Goal: Transaction & Acquisition: Purchase product/service

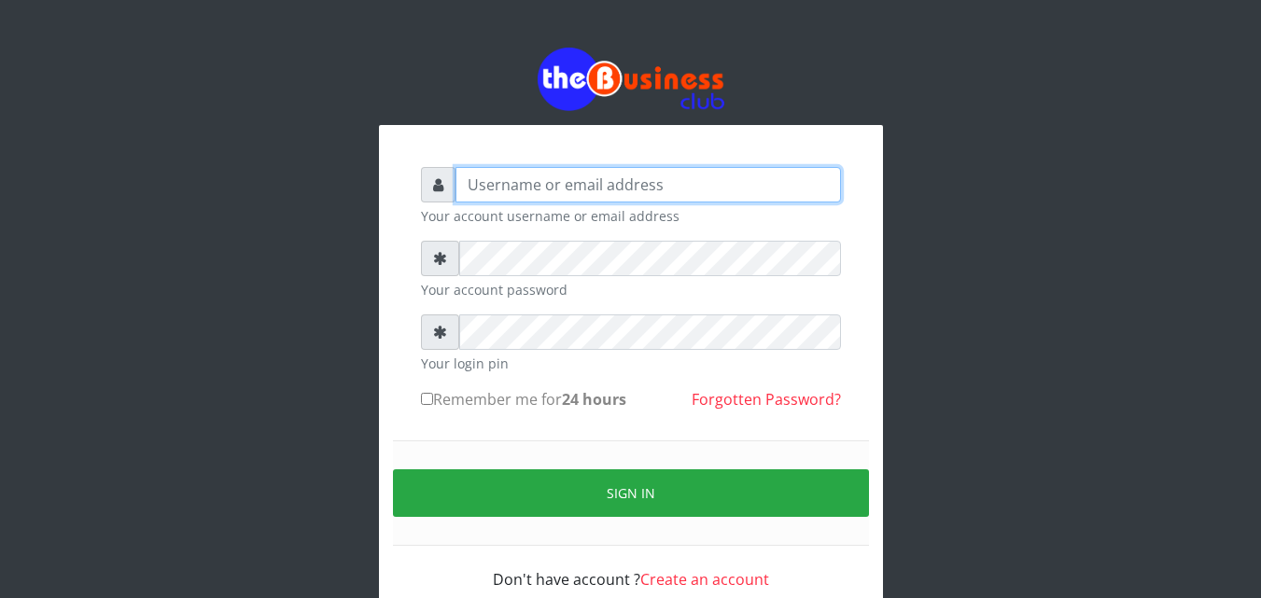
type input "[EMAIL_ADDRESS][DOMAIN_NAME]"
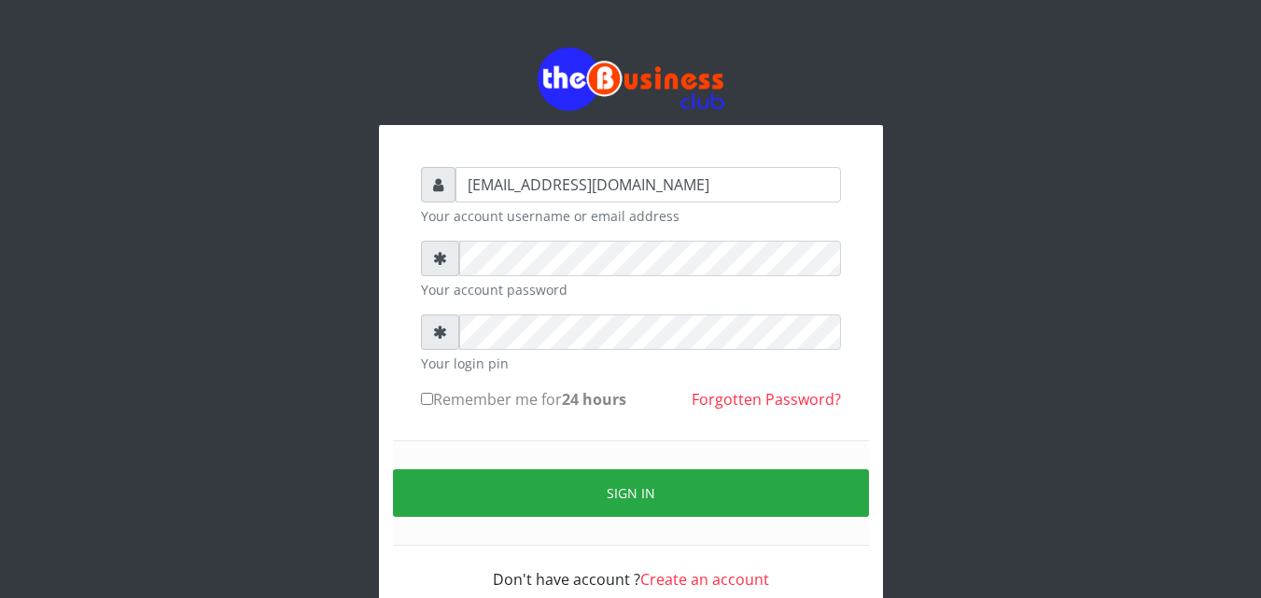
click at [427, 403] on input "Remember me for 24 hours" at bounding box center [427, 399] width 12 height 12
checkbox input "true"
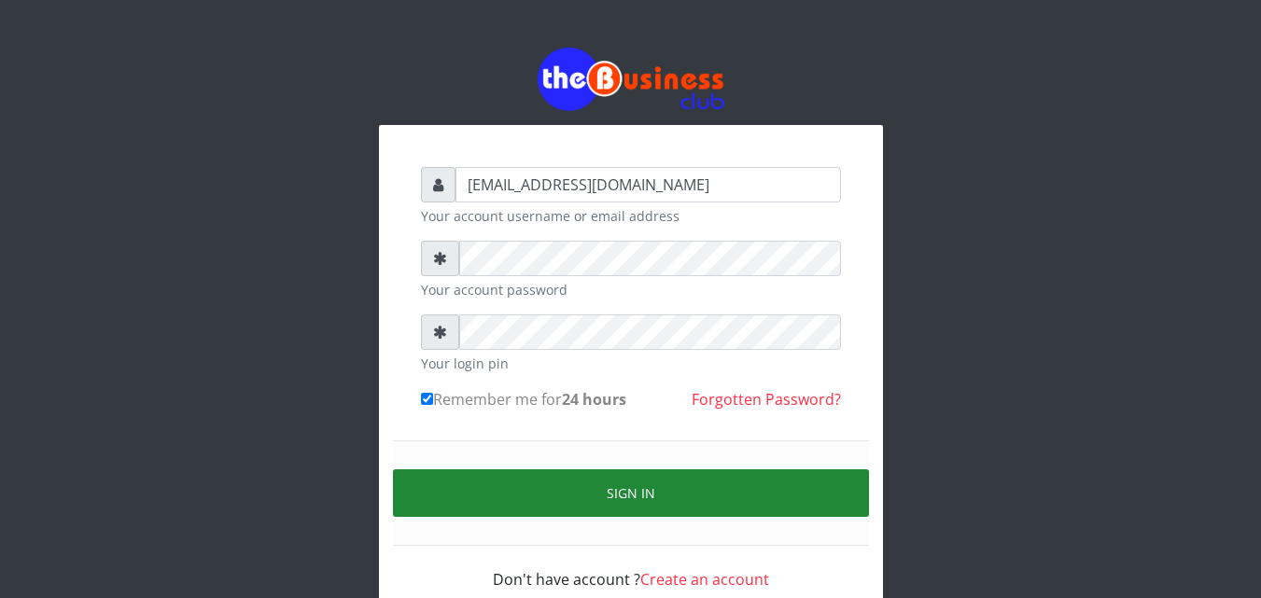
click at [543, 501] on button "Sign in" at bounding box center [631, 493] width 476 height 48
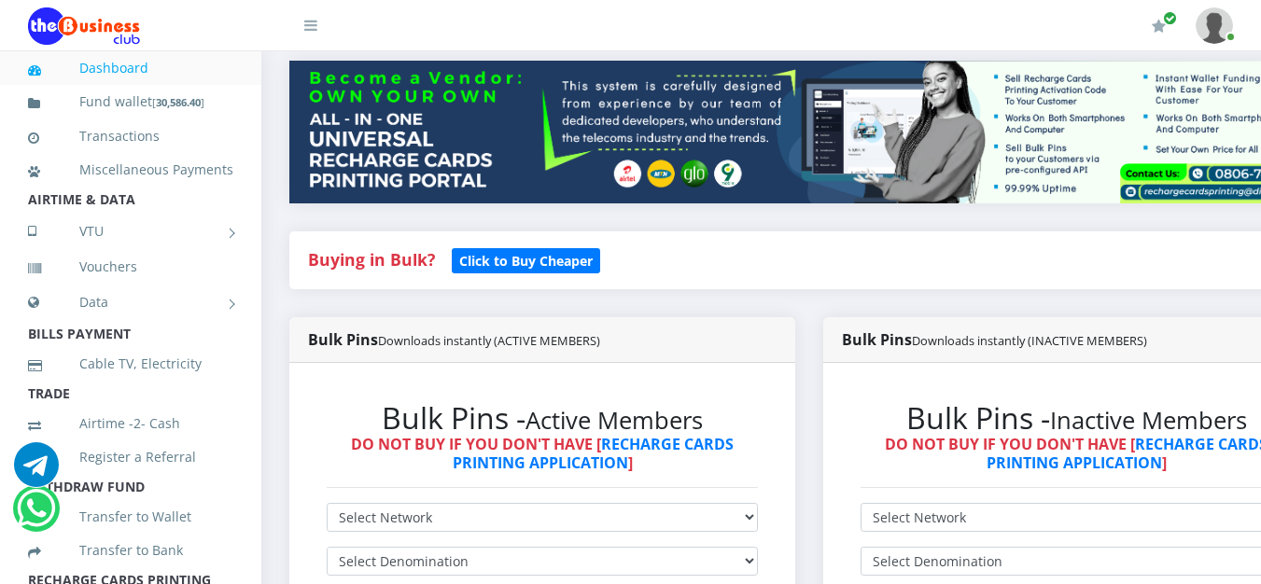
scroll to position [329, 0]
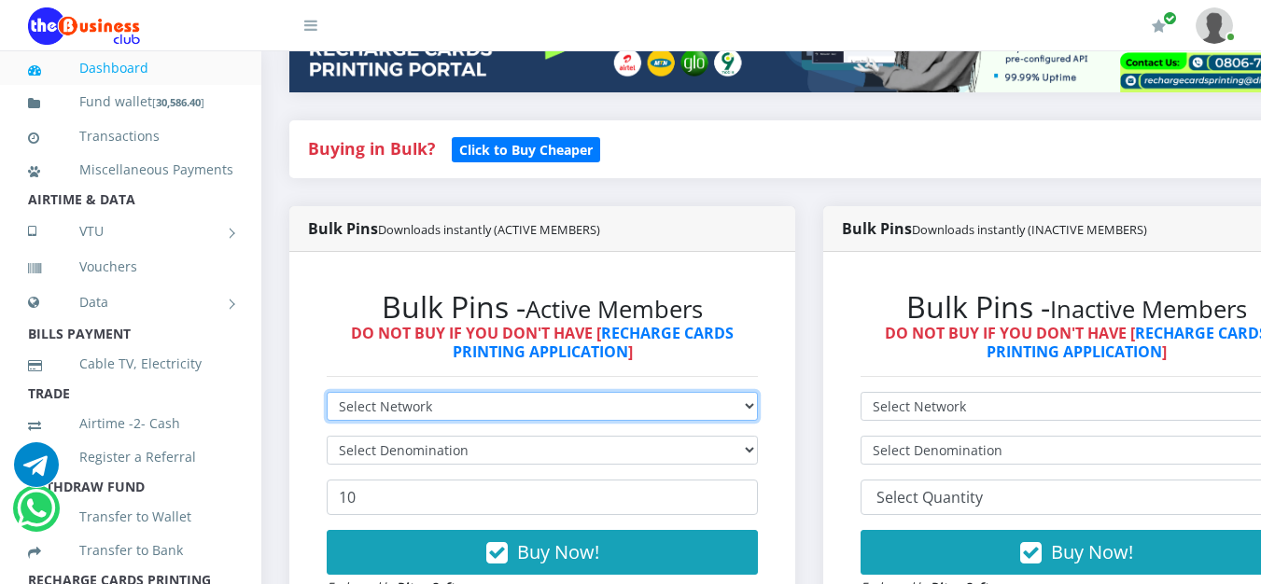
click at [753, 411] on select "Select Network MTN Globacom 9Mobile Airtel" at bounding box center [542, 406] width 431 height 29
select select "Glo"
click at [327, 396] on select "Select Network MTN Globacom 9Mobile Airtel" at bounding box center [542, 406] width 431 height 29
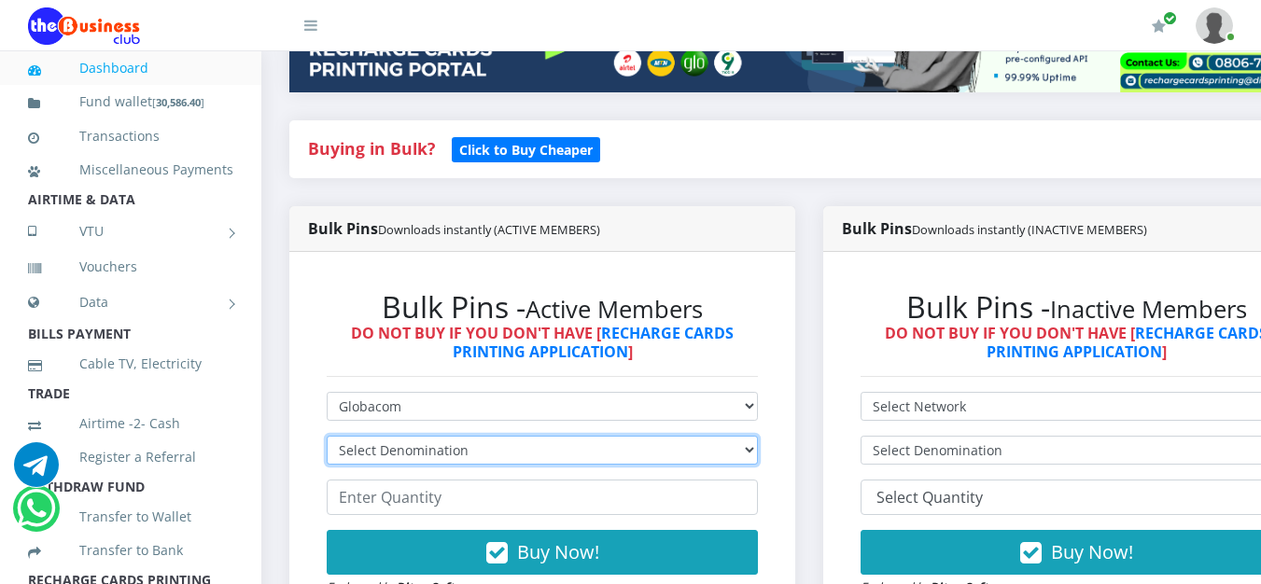
click at [633, 449] on select "Select Denomination Glo NGN100 - ₦96.55 Glo NGN200 - ₦193.10 Glo NGN500 - ₦482.…" at bounding box center [542, 450] width 431 height 29
select select "482.75-500"
click at [327, 440] on select "Select Denomination Glo NGN100 - ₦96.55 Glo NGN200 - ₦193.10 Glo NGN500 - ₦482.…" at bounding box center [542, 450] width 431 height 29
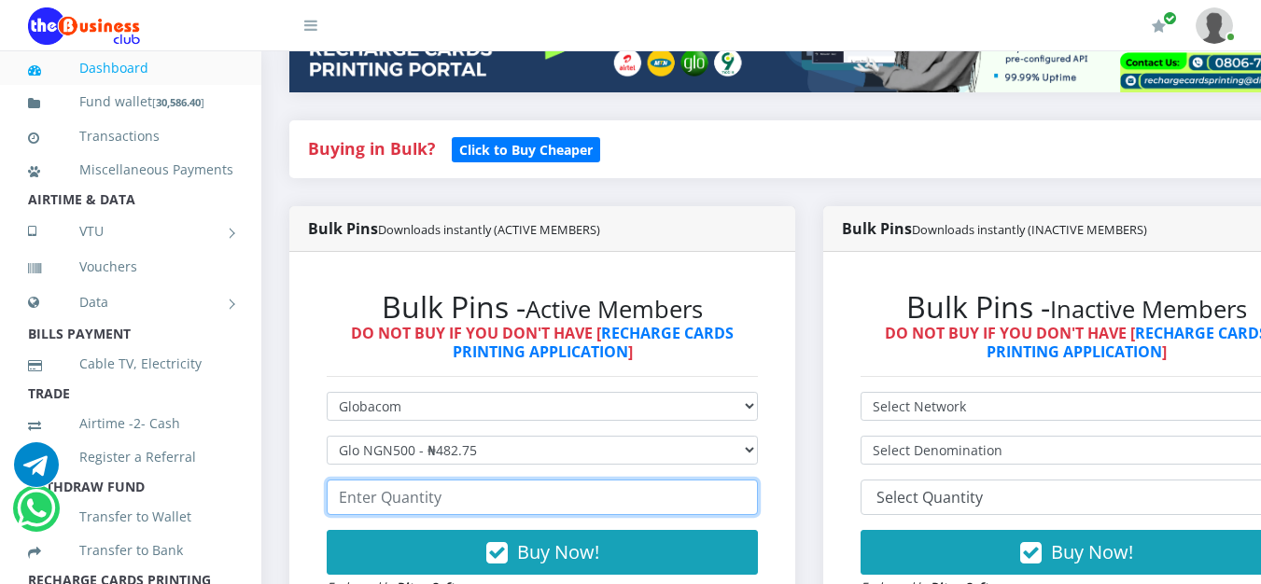
click at [499, 500] on input "number" at bounding box center [542, 497] width 431 height 35
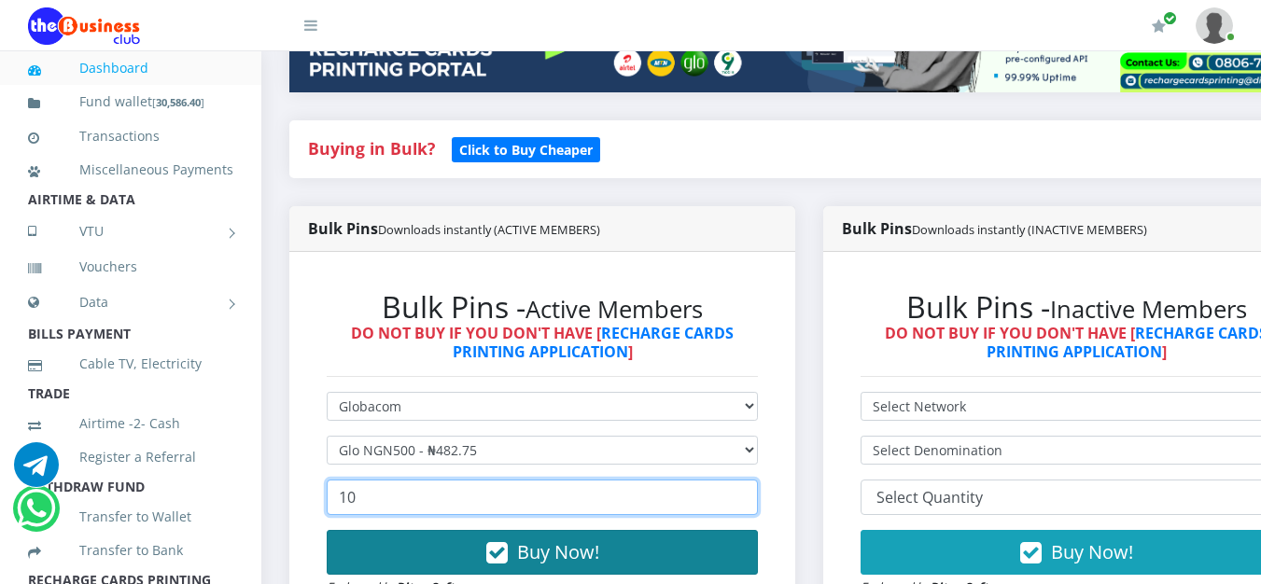
type input "10"
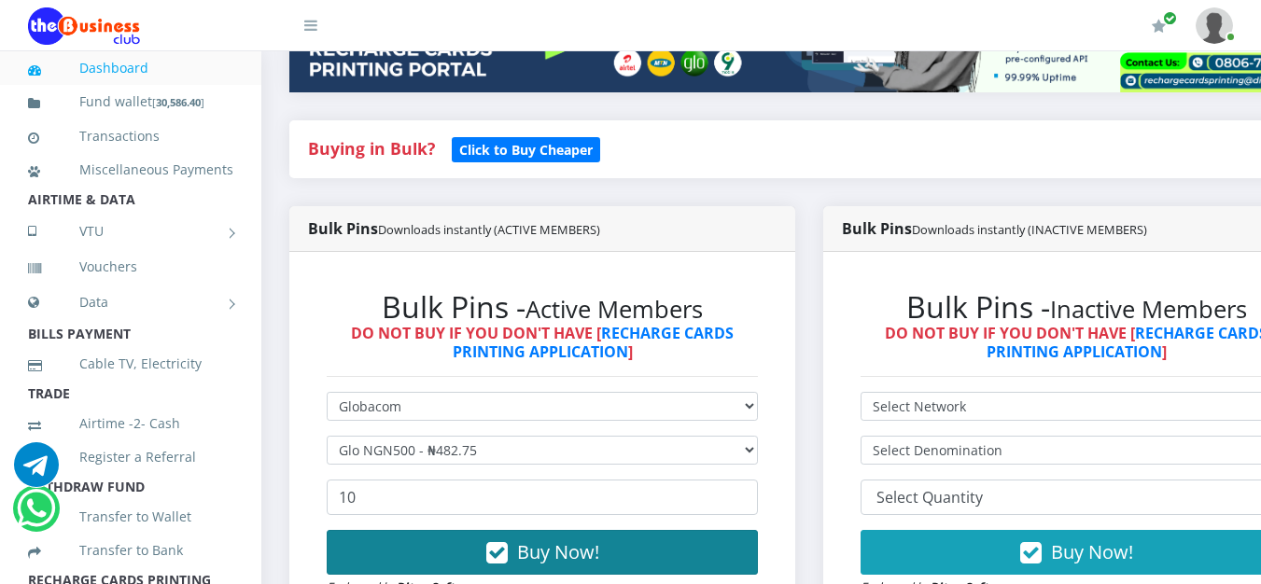
click at [555, 559] on span "Buy Now!" at bounding box center [558, 551] width 82 height 25
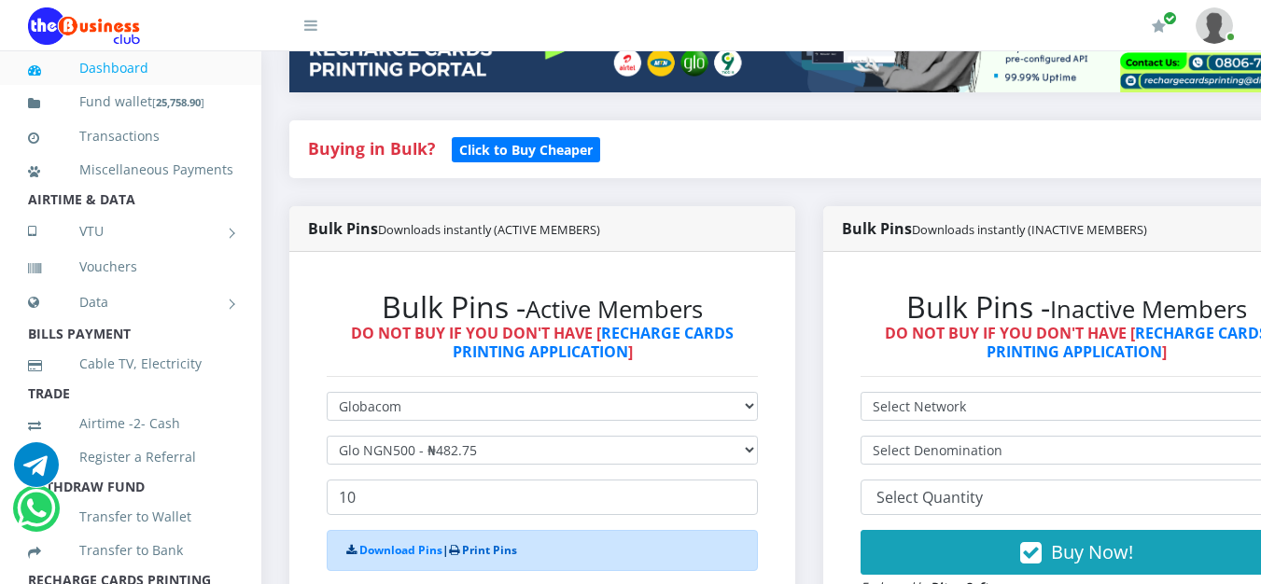
click at [489, 548] on link "Print Pins" at bounding box center [489, 550] width 55 height 16
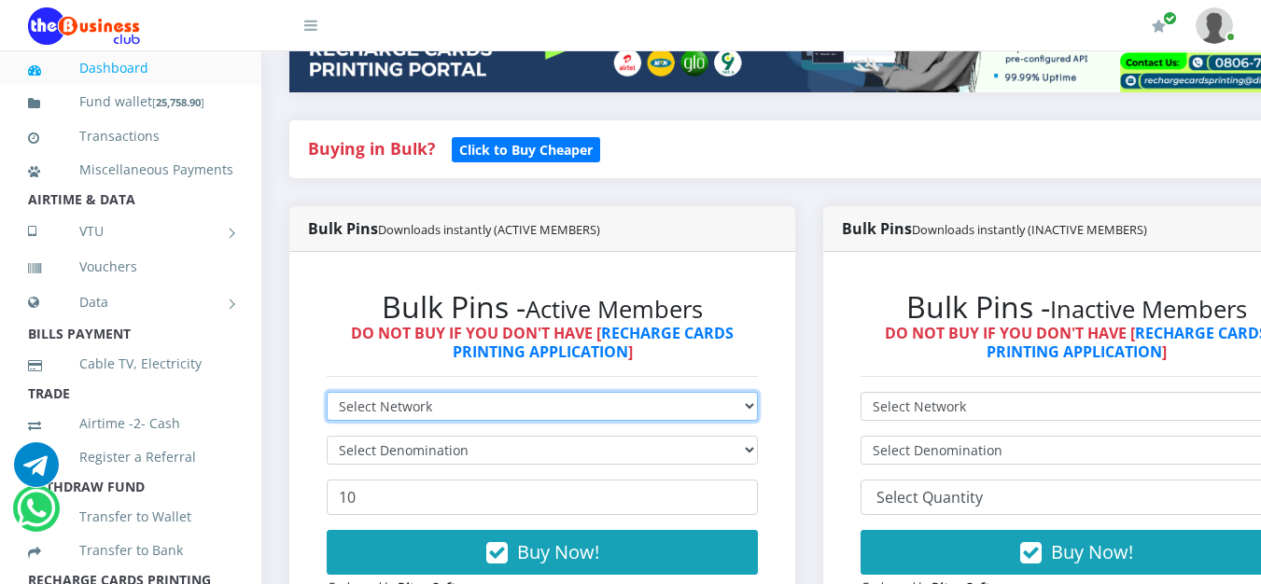
click at [516, 416] on select "Select Network MTN Globacom 9Mobile Airtel" at bounding box center [542, 406] width 431 height 29
select select "MTN"
click at [327, 396] on select "Select Network MTN Globacom 9Mobile Airtel" at bounding box center [542, 406] width 431 height 29
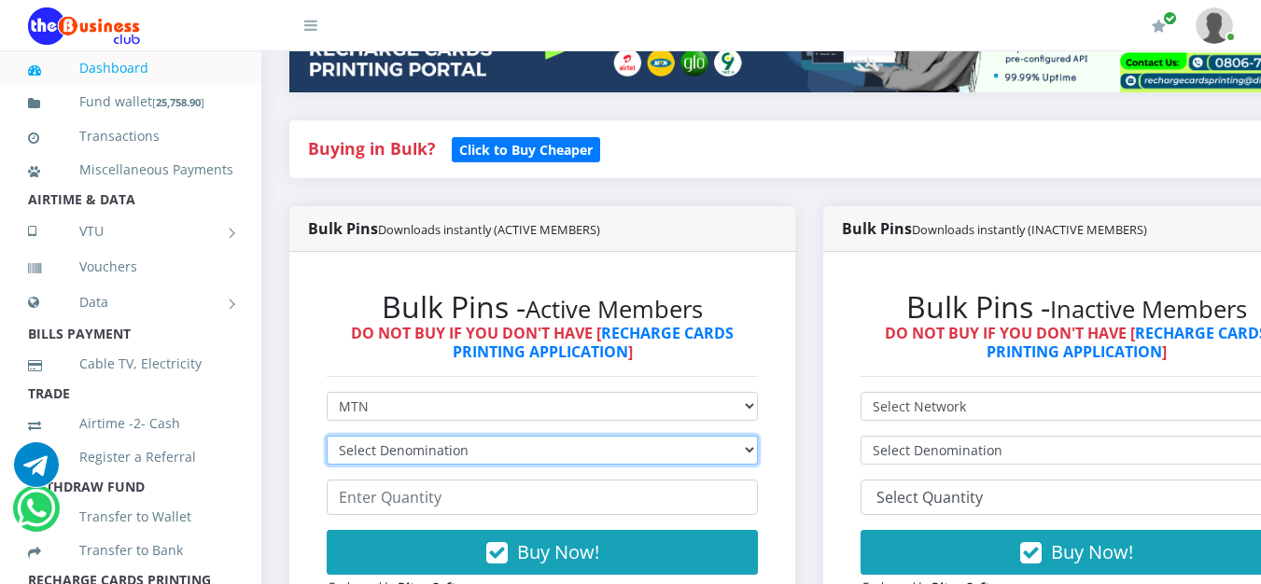
click at [490, 458] on select "Select Denomination MTN NGN100 - ₦96.99 MTN NGN200 - ₦193.98 MTN NGN400 - ₦387.…" at bounding box center [542, 450] width 431 height 29
select select "96.99-100"
click at [327, 440] on select "Select Denomination MTN NGN100 - ₦96.99 MTN NGN200 - ₦193.98 MTN NGN400 - ₦387.…" at bounding box center [542, 450] width 431 height 29
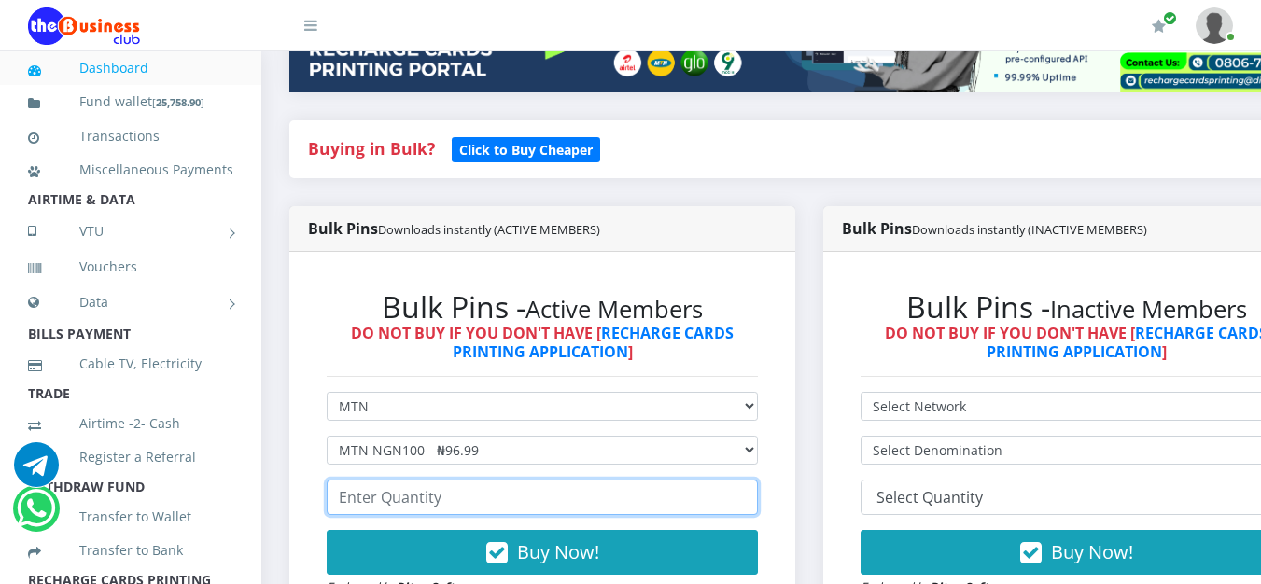
click at [484, 504] on input "number" at bounding box center [542, 497] width 431 height 35
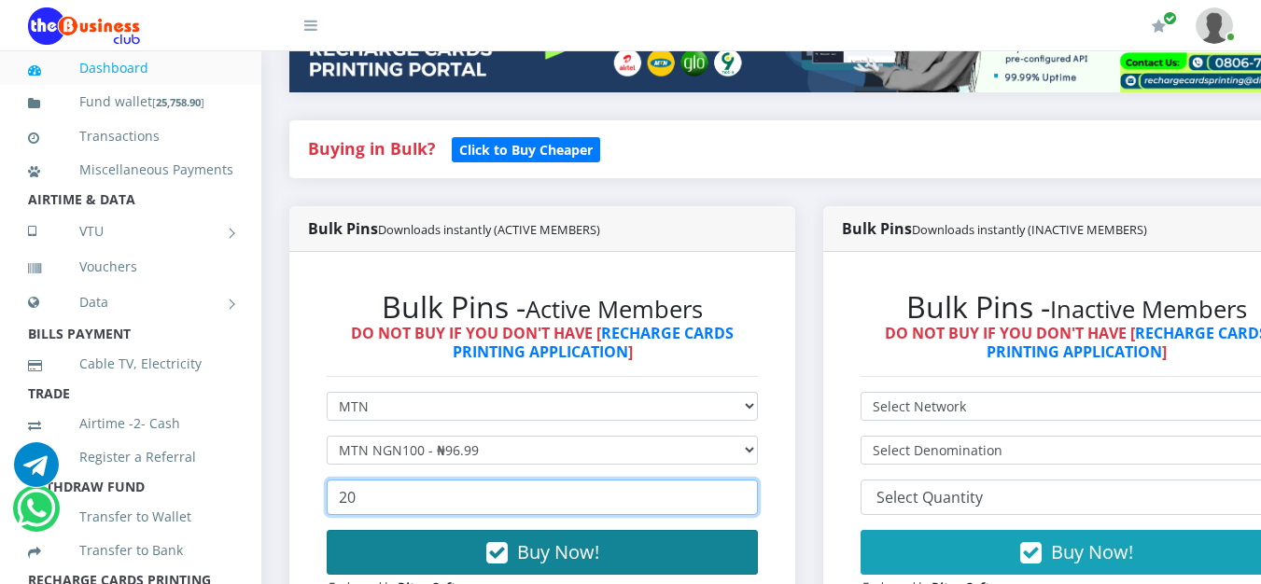
type input "20"
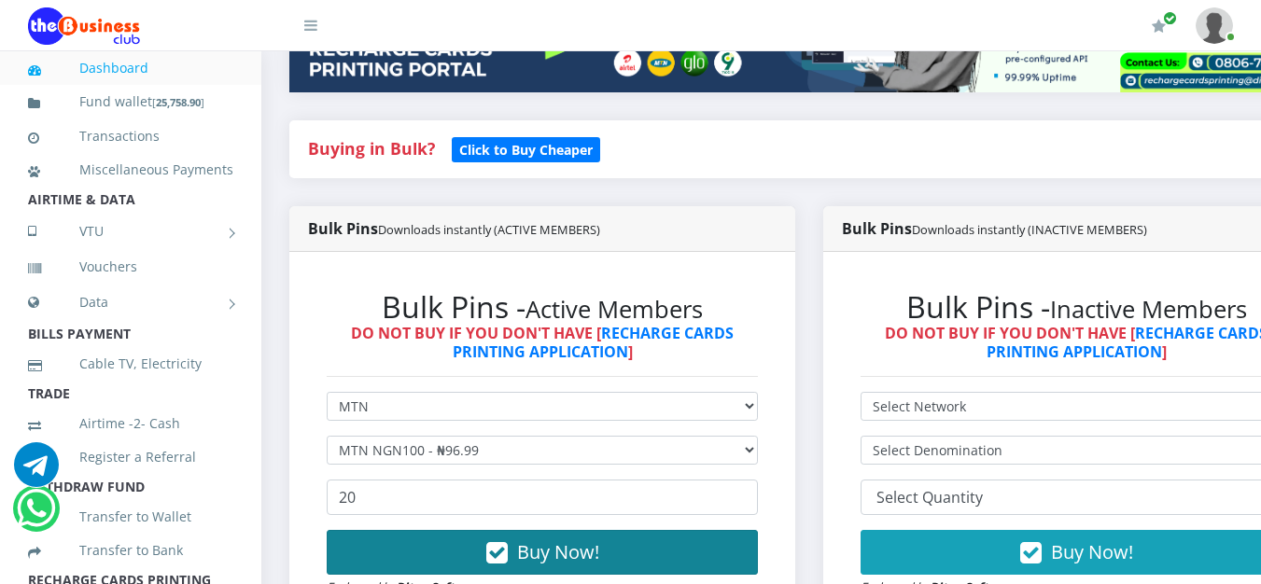
click at [530, 560] on span "Buy Now!" at bounding box center [558, 551] width 82 height 25
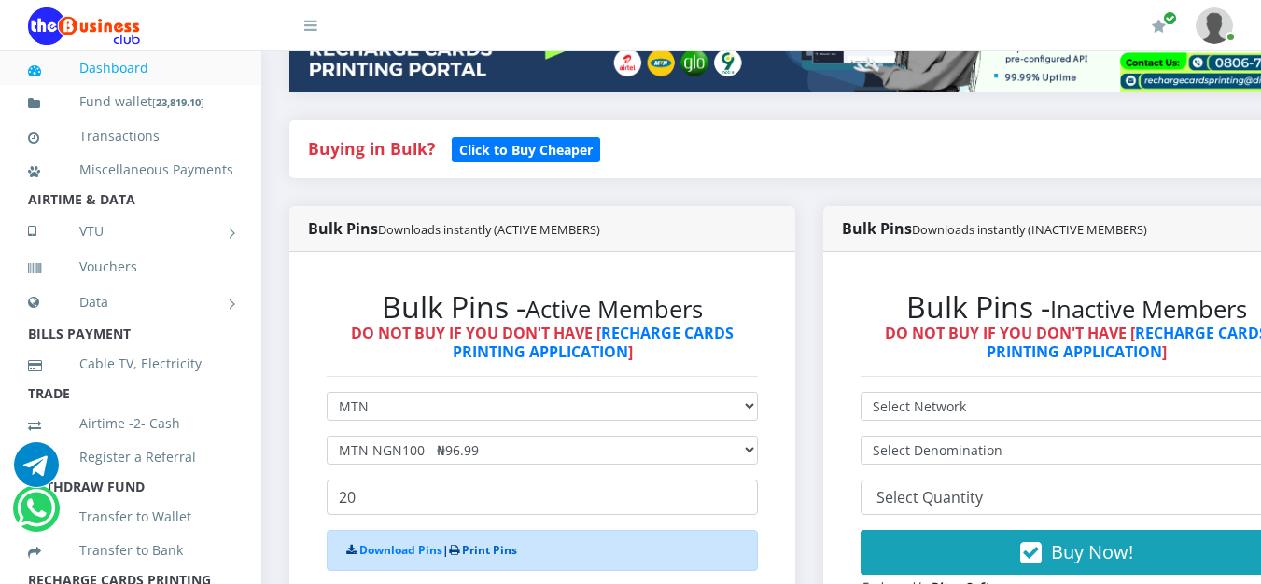
click at [499, 553] on link "Print Pins" at bounding box center [489, 550] width 55 height 16
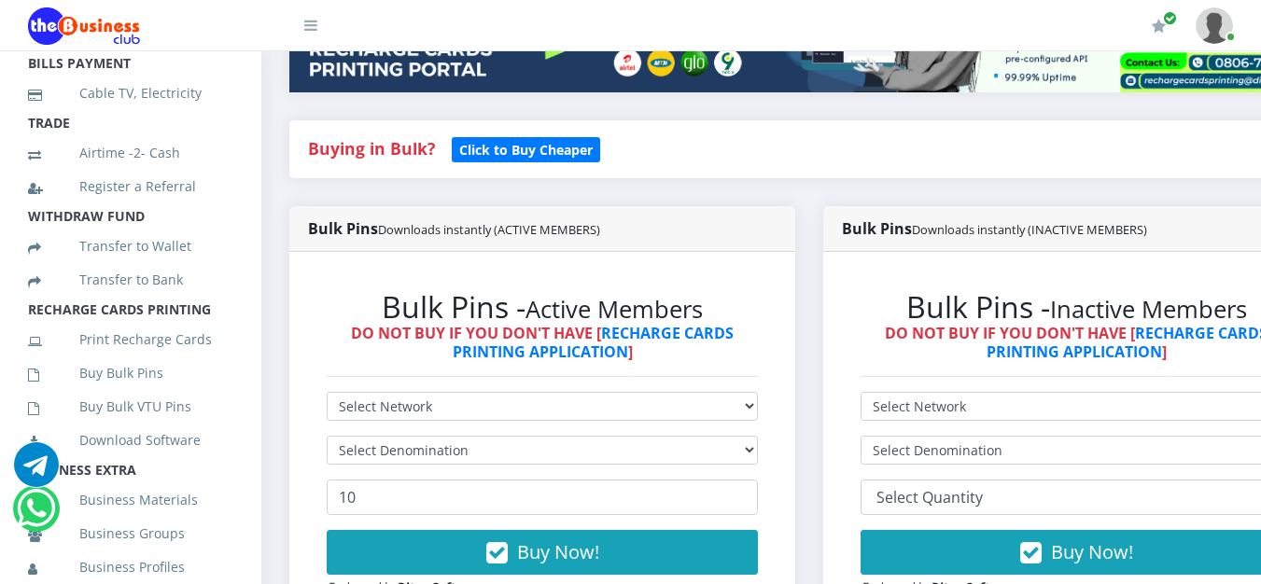
scroll to position [297, 0]
